Goal: Task Accomplishment & Management: Use online tool/utility

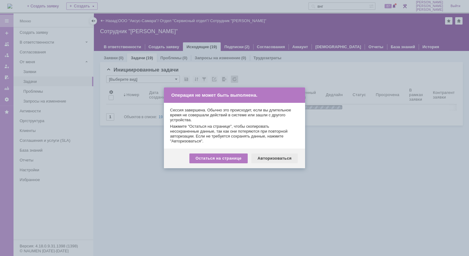
click at [275, 158] on div "Авторизоваться" at bounding box center [274, 159] width 46 height 10
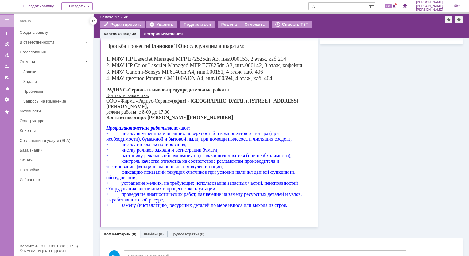
scroll to position [45, 0]
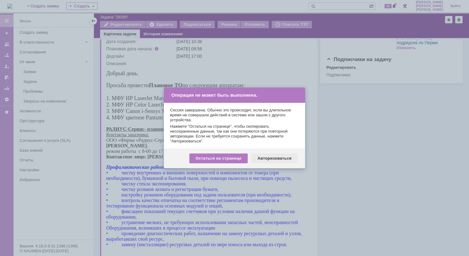
drag, startPoint x: 264, startPoint y: 159, endPoint x: 152, endPoint y: 93, distance: 130.6
click at [264, 159] on div "Авторизоваться" at bounding box center [274, 159] width 46 height 10
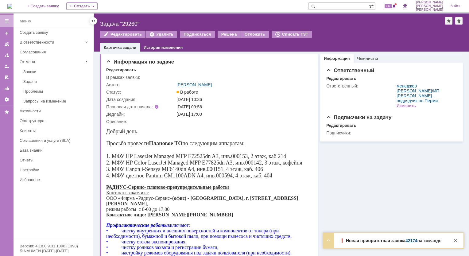
click at [408, 241] on link "42174" at bounding box center [412, 240] width 12 height 5
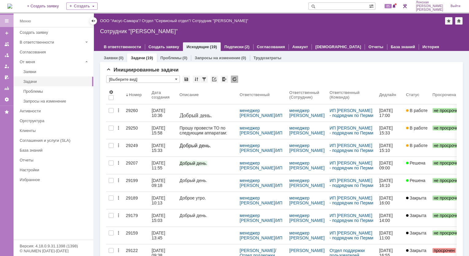
click at [11, 5] on img at bounding box center [9, 6] width 5 height 5
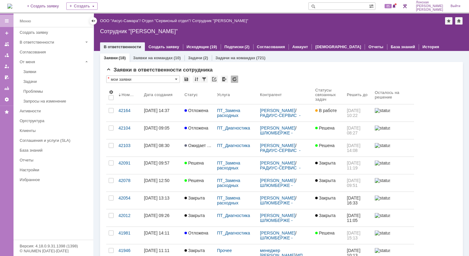
click at [343, 7] on input "text" at bounding box center [339, 5] width 60 height 7
type input "новоженова"
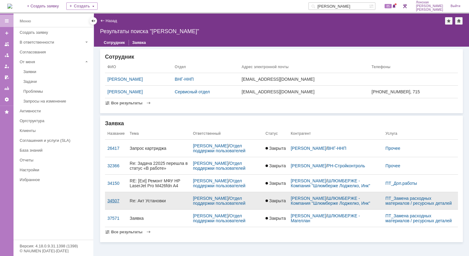
click at [112, 202] on div "34507" at bounding box center [115, 200] width 17 height 5
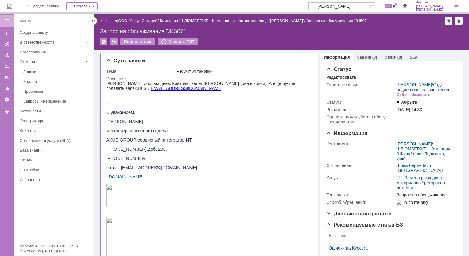
click at [357, 55] on link "Задачи" at bounding box center [364, 57] width 14 height 5
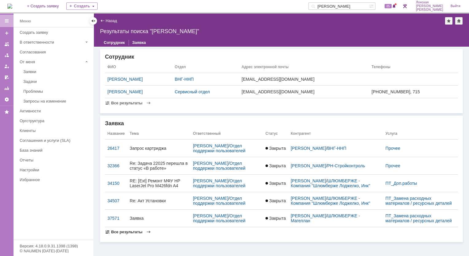
click at [147, 231] on span at bounding box center [148, 232] width 5 height 5
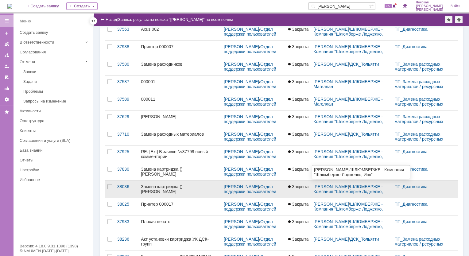
scroll to position [181, 0]
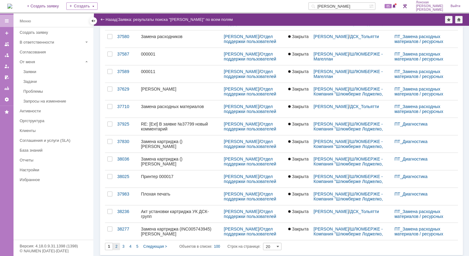
click at [116, 248] on div "2" at bounding box center [116, 246] width 7 height 7
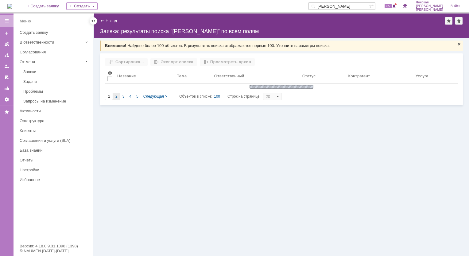
scroll to position [0, 0]
type input "2"
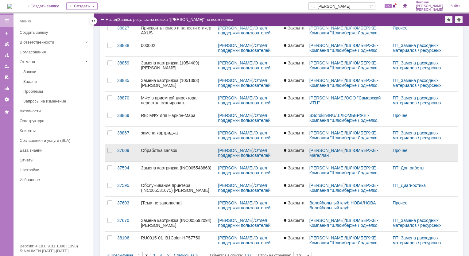
scroll to position [181, 0]
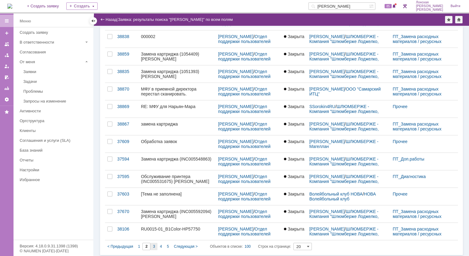
click at [154, 245] on span "3" at bounding box center [154, 246] width 2 height 4
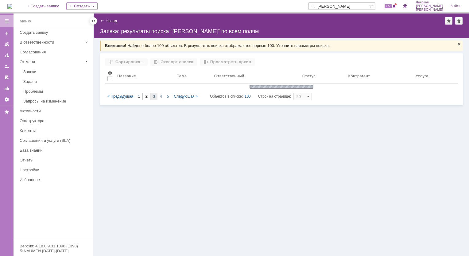
type input "3"
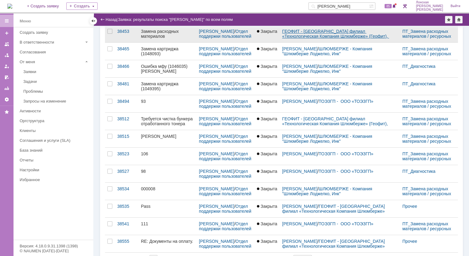
scroll to position [181, 0]
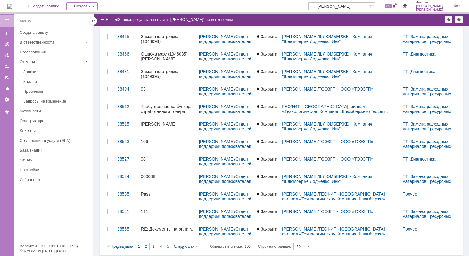
click at [12, 5] on img at bounding box center [9, 6] width 5 height 5
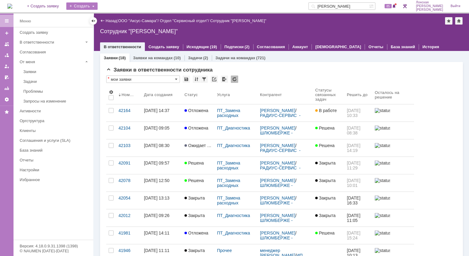
click at [92, 8] on div "Создать" at bounding box center [81, 5] width 31 height 7
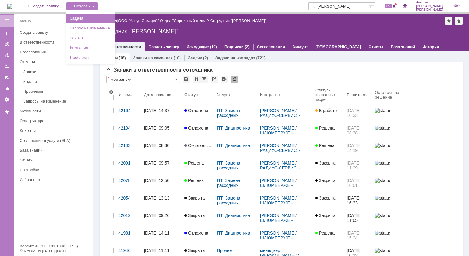
click at [101, 18] on link "Задача" at bounding box center [91, 18] width 47 height 7
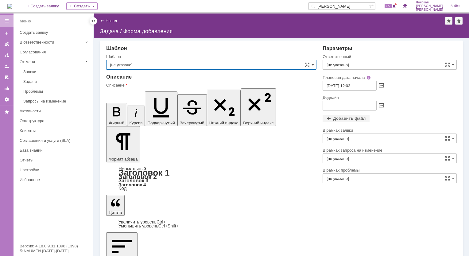
click at [227, 64] on input "[не указано]" at bounding box center [211, 65] width 210 height 10
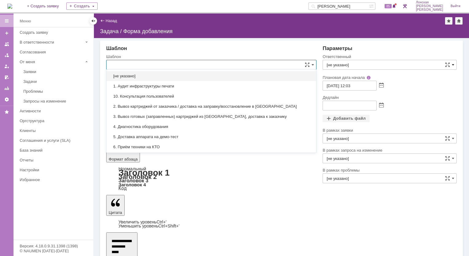
click at [453, 66] on span at bounding box center [453, 64] width 2 height 5
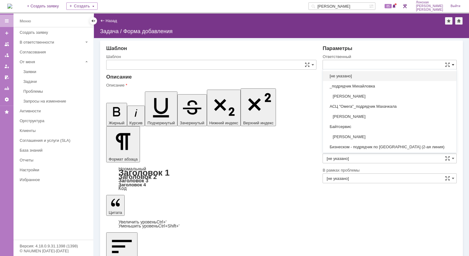
type input "[не указано]"
click at [385, 66] on input "text" at bounding box center [390, 65] width 134 height 10
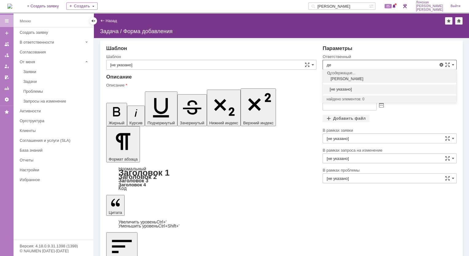
type input "д"
type input "н"
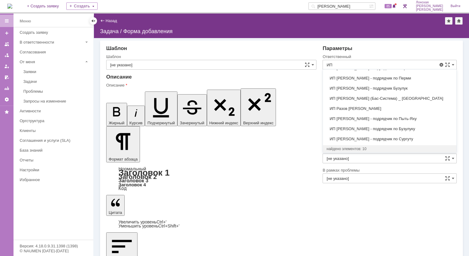
scroll to position [1, 0]
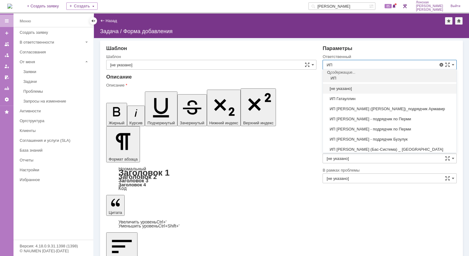
type input "П"
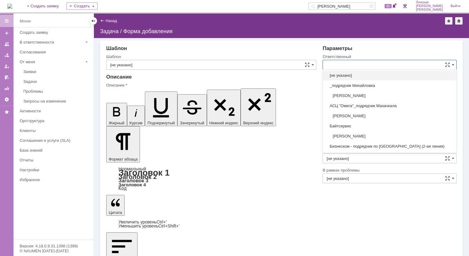
scroll to position [0, 0]
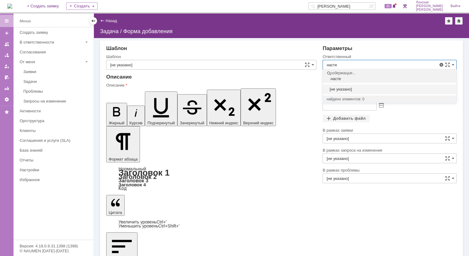
type input "насте"
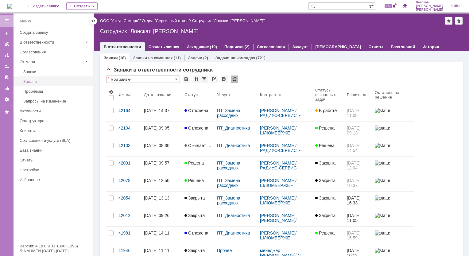
click at [33, 82] on div "Задачи" at bounding box center [56, 81] width 66 height 5
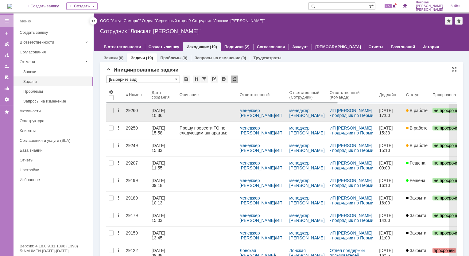
click at [133, 110] on div "29260" at bounding box center [136, 110] width 21 height 5
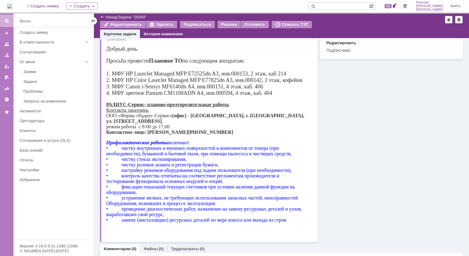
scroll to position [92, 0]
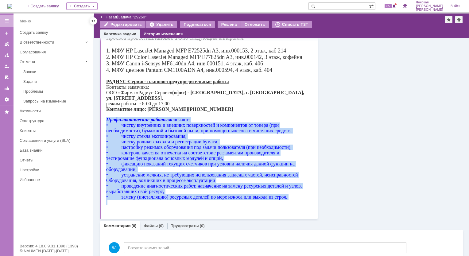
drag, startPoint x: 107, startPoint y: 114, endPoint x: 285, endPoint y: 198, distance: 196.9
click at [285, 198] on div "Профилактические работы включают: • чистку внутренних и внешних поверхностей и …" at bounding box center [206, 161] width 200 height 88
copy font "Loremipsumdolors ametco adipisci: • elitse doeiusmodt i utlabor etdoloremagn a …"
